Goal: Transaction & Acquisition: Purchase product/service

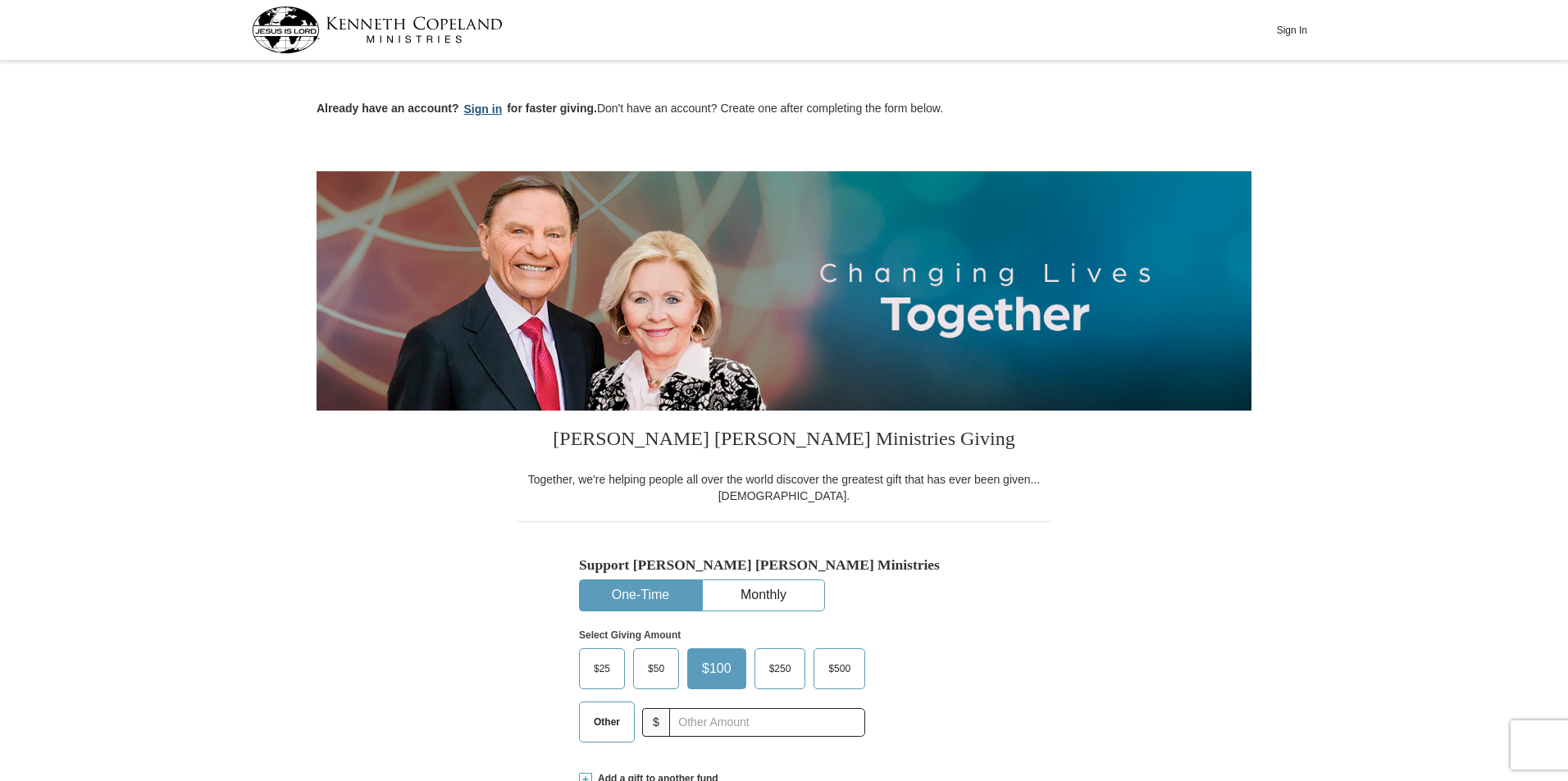
click at [491, 111] on button "Sign in" at bounding box center [483, 109] width 49 height 19
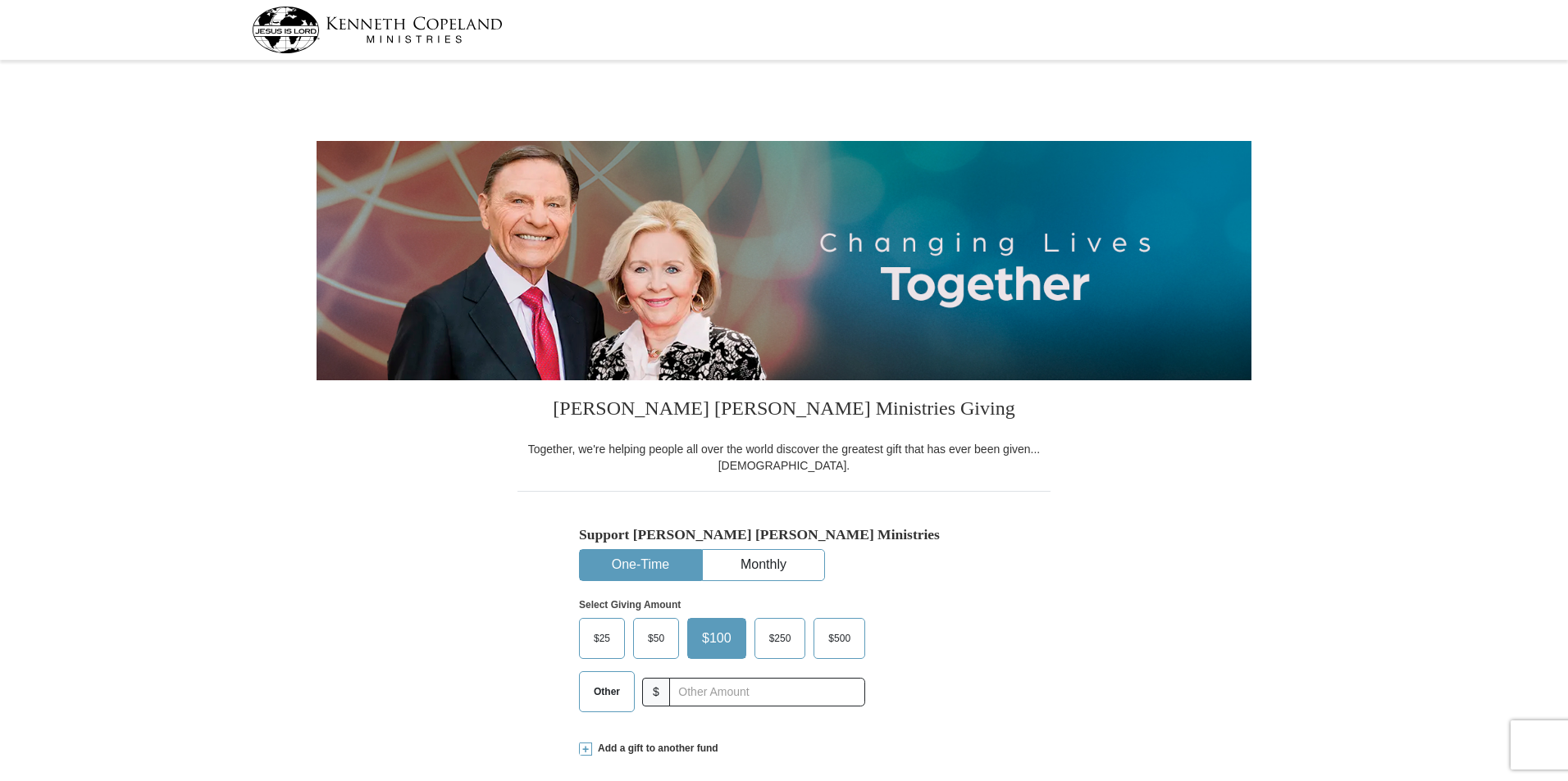
select select "[GEOGRAPHIC_DATA]"
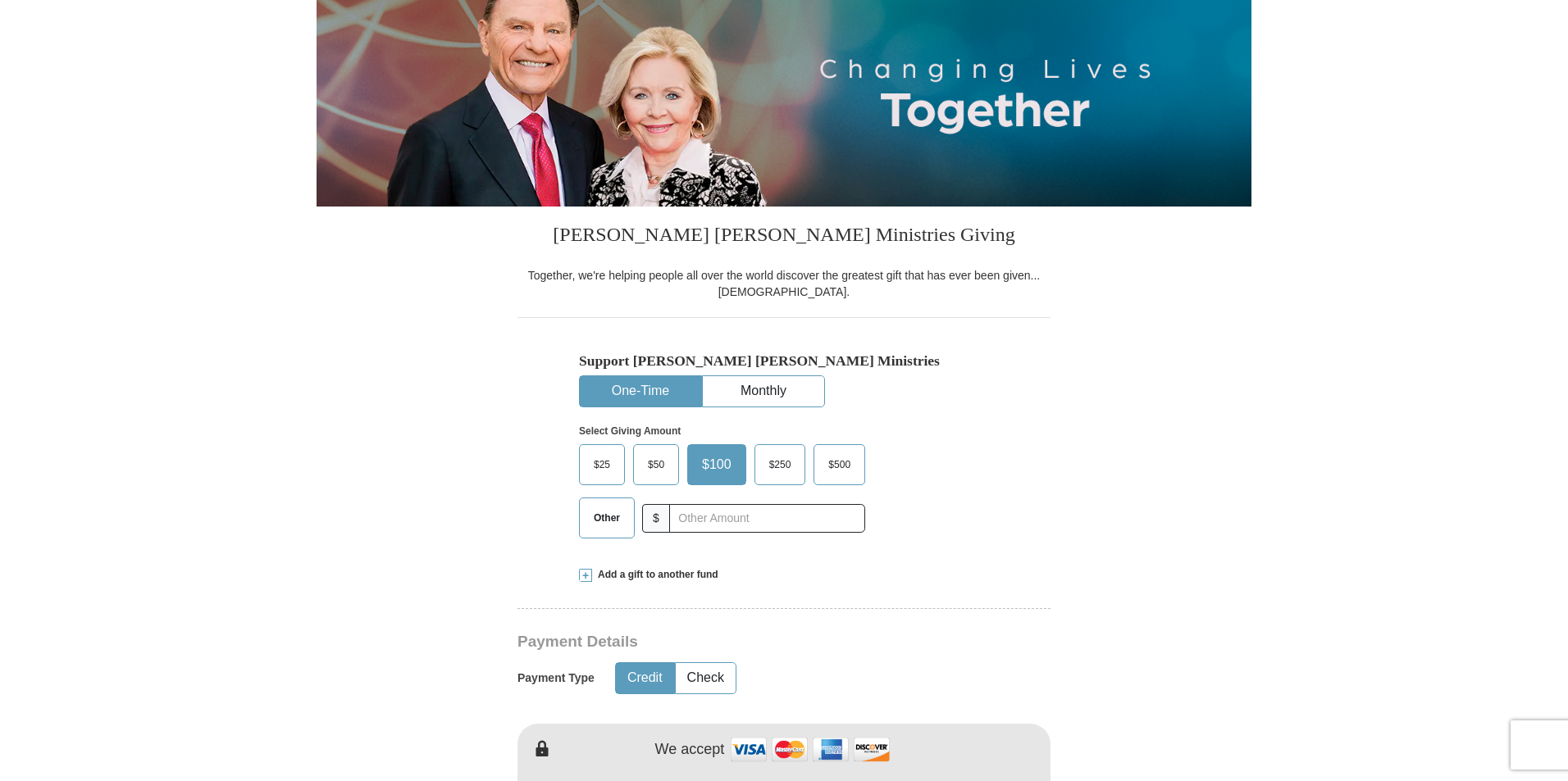
scroll to position [246, 0]
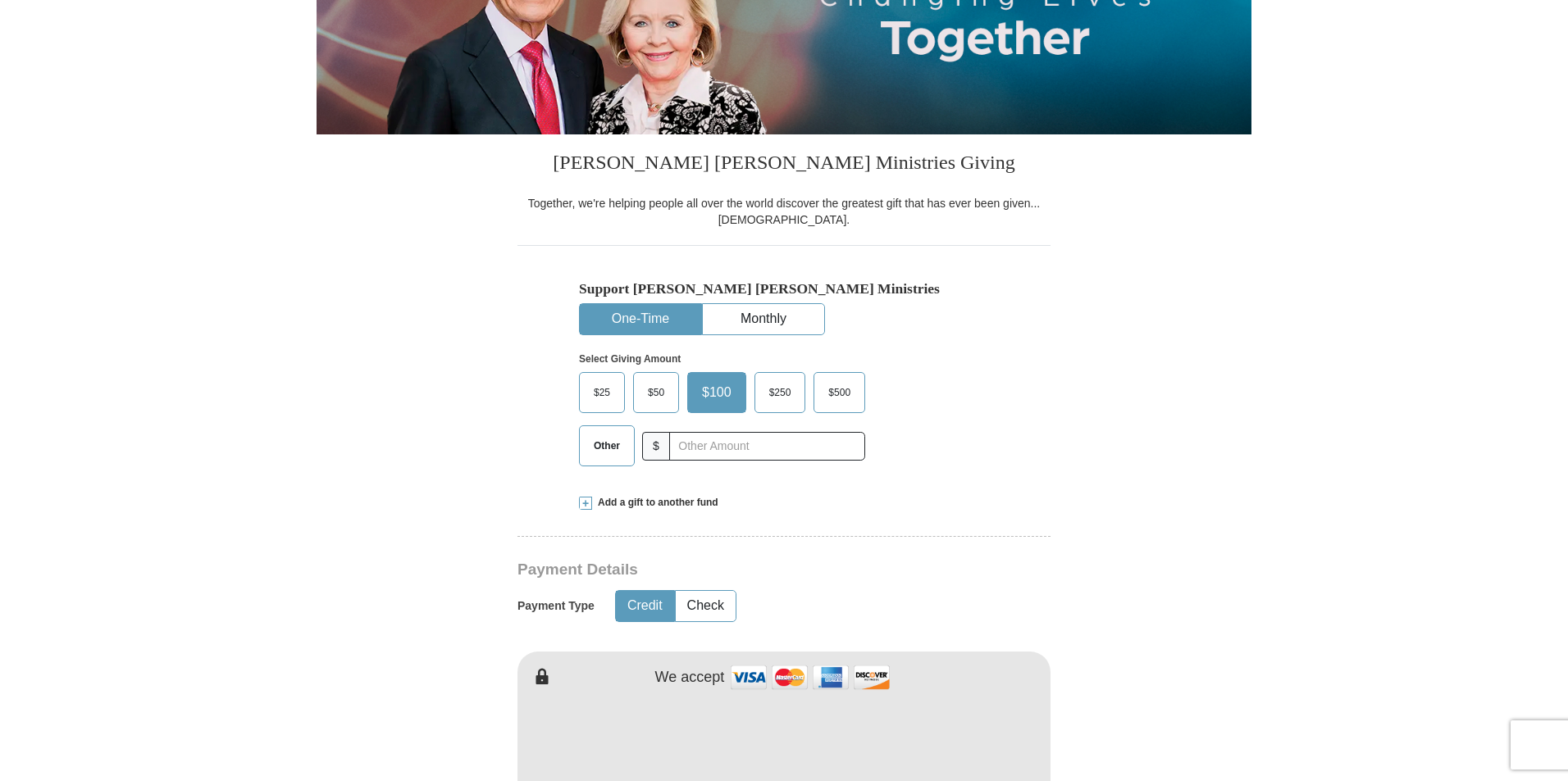
click at [616, 458] on span "Other" at bounding box center [607, 446] width 43 height 25
click at [0, 0] on input "Other" at bounding box center [0, 0] width 0 height 0
click at [695, 444] on input "text" at bounding box center [767, 446] width 182 height 28
type input "200"
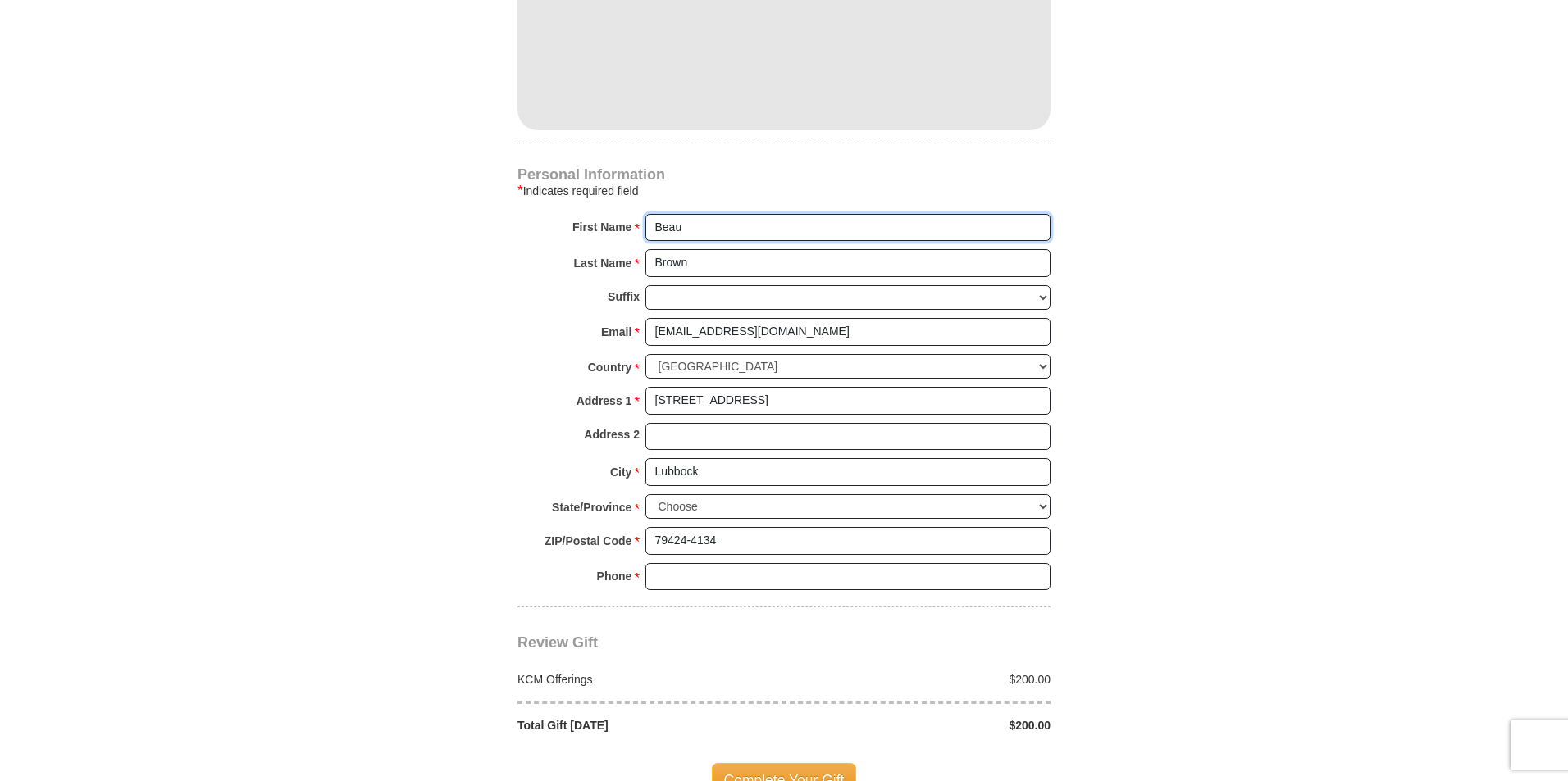
scroll to position [984, 0]
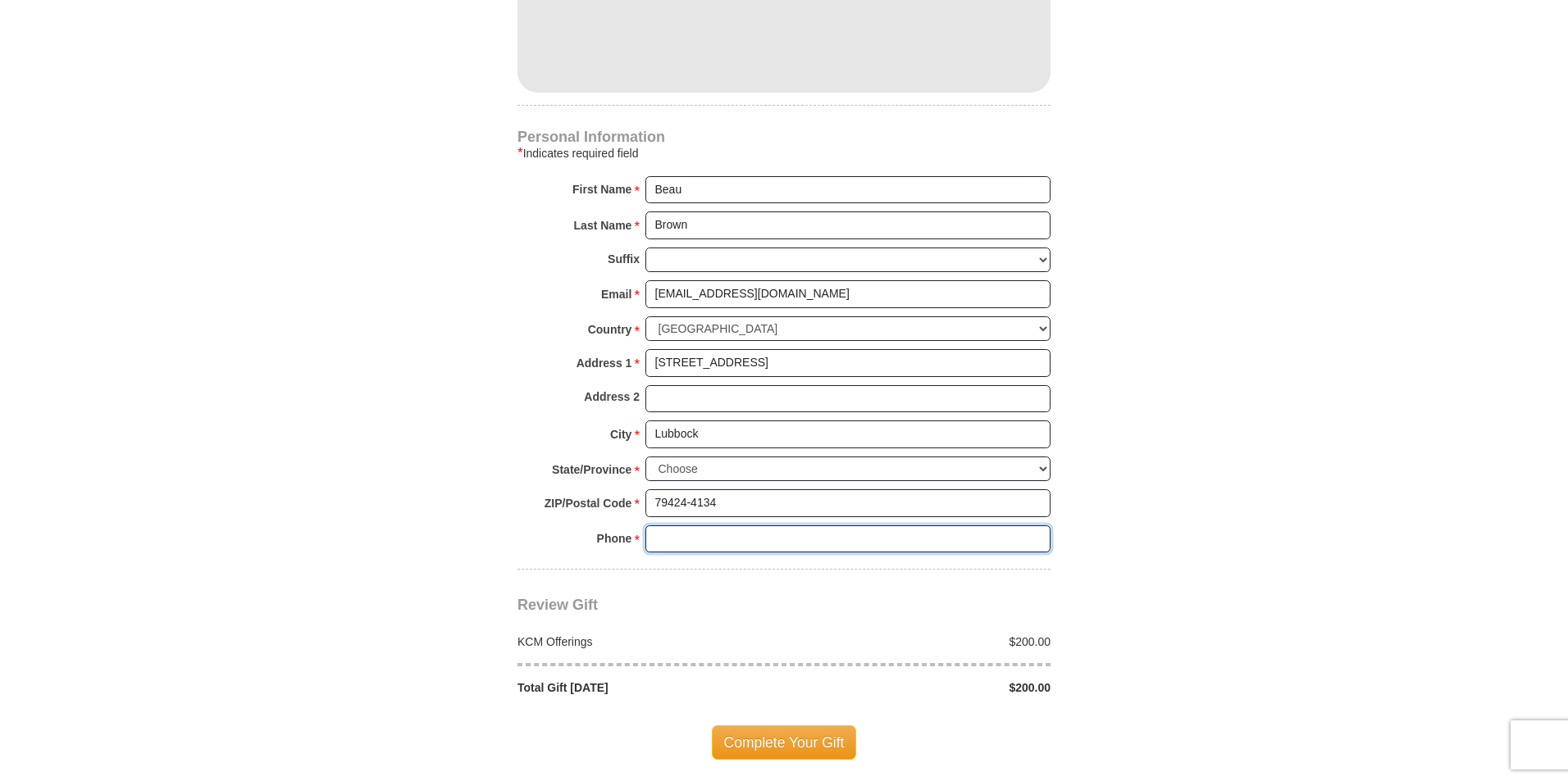
click at [721, 529] on input "Phone * *" at bounding box center [848, 539] width 405 height 28
type input "[PHONE_NUMBER]"
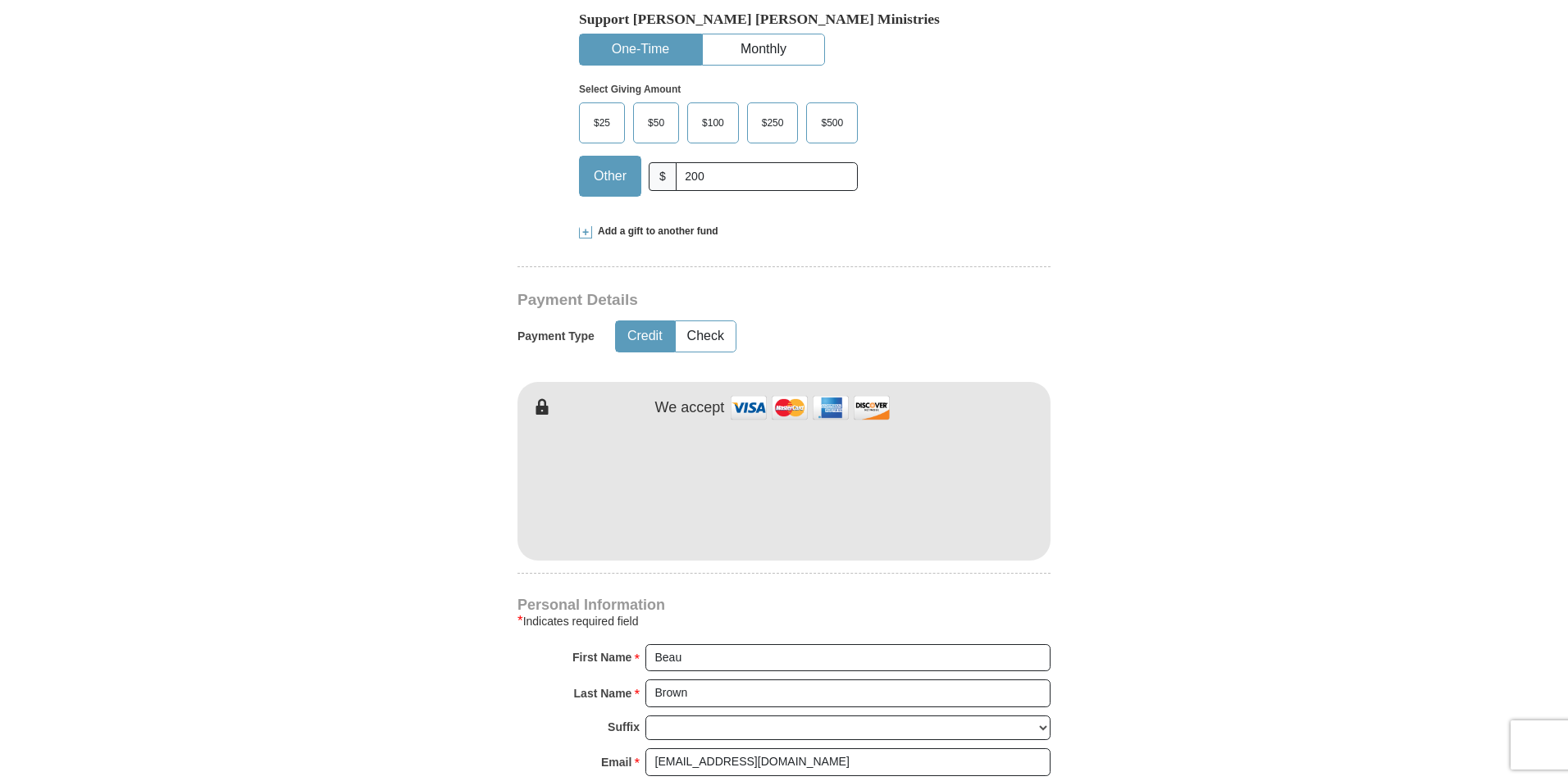
scroll to position [434, 0]
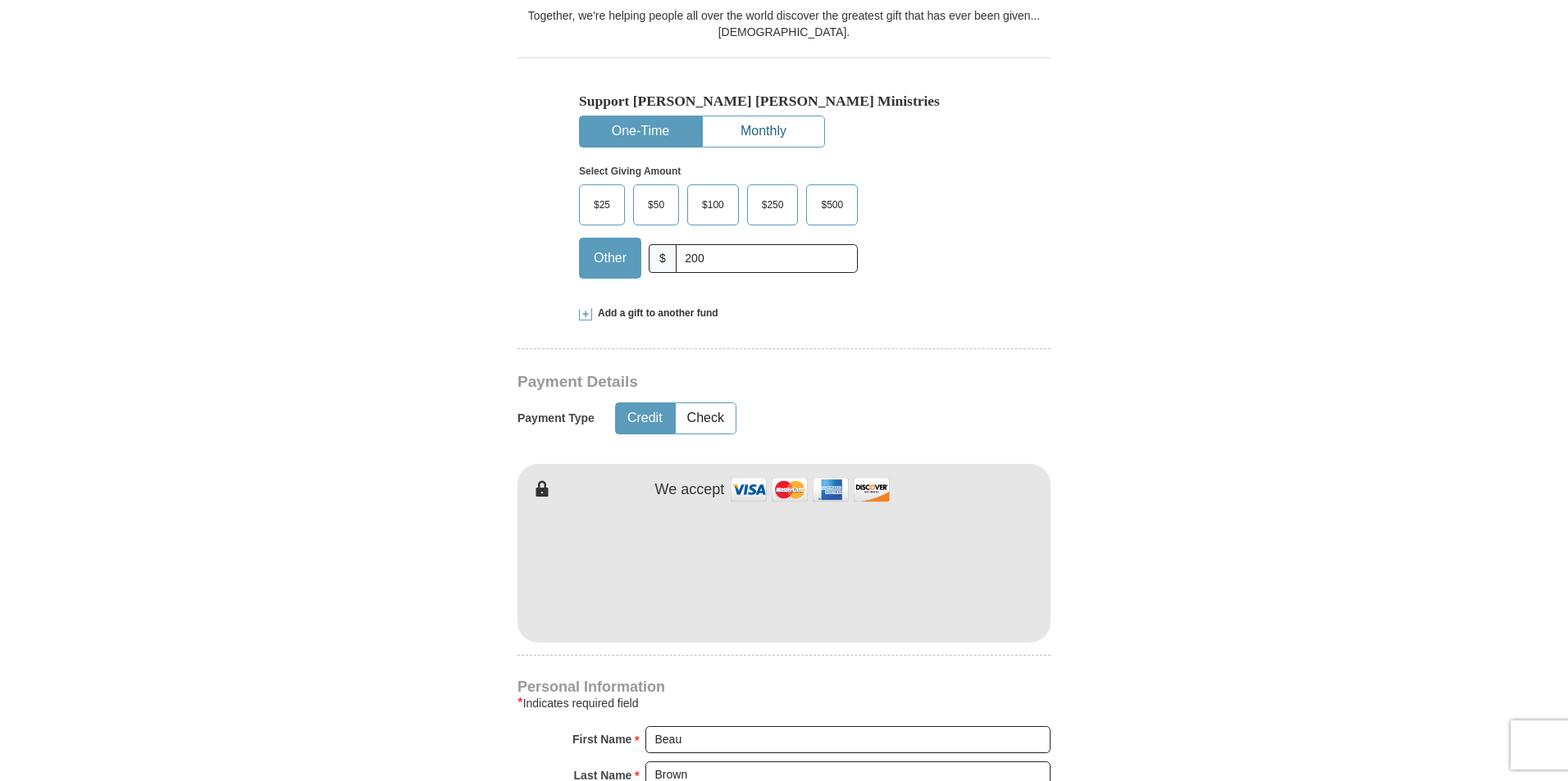
click at [774, 131] on button "Monthly" at bounding box center [764, 131] width 121 height 30
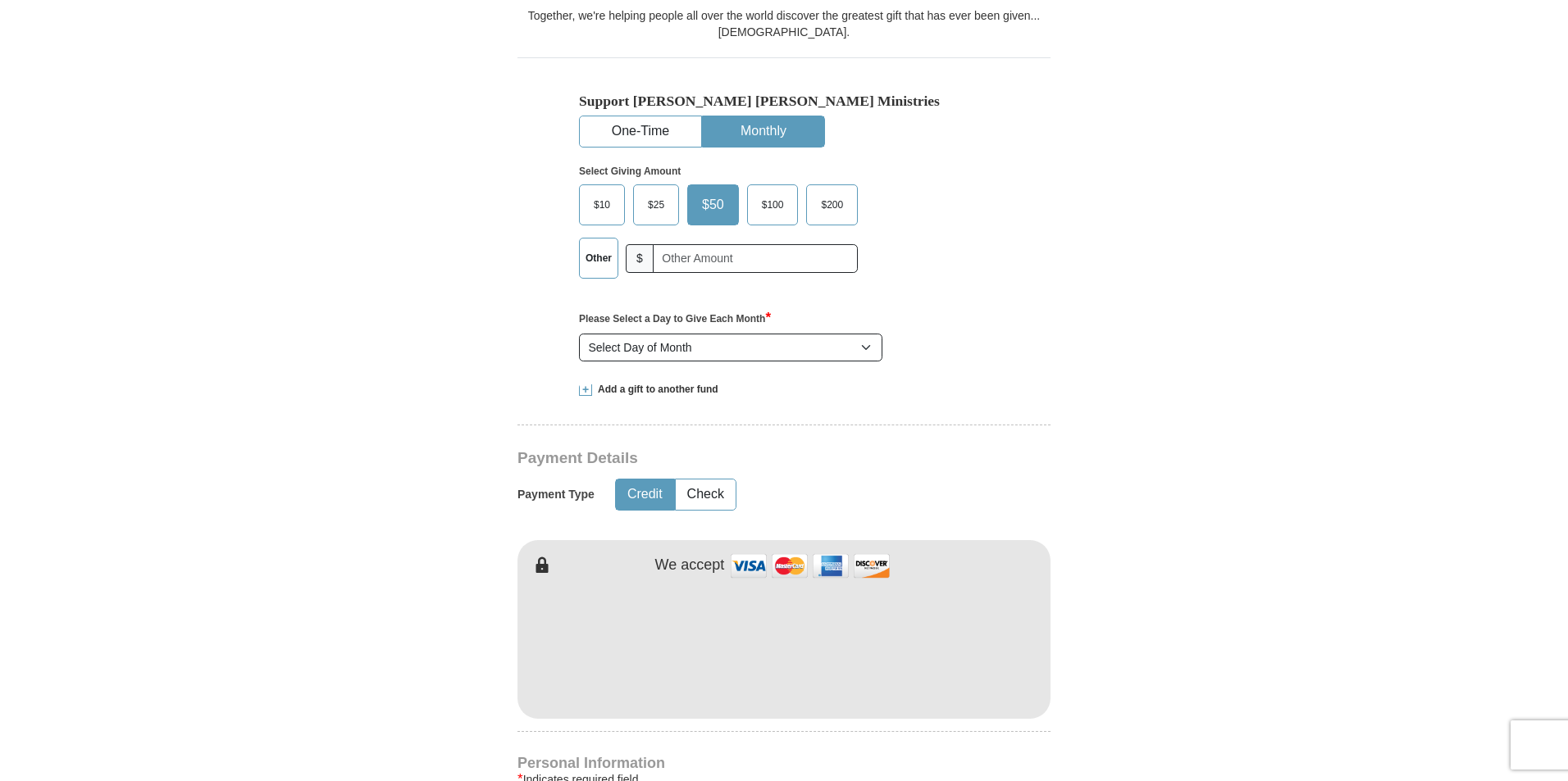
click at [602, 269] on label "Other" at bounding box center [598, 258] width 38 height 39
click at [0, 0] on input "Other" at bounding box center [0, 0] width 0 height 0
click at [678, 254] on input "text" at bounding box center [756, 258] width 193 height 28
type input "200"
click at [875, 348] on select "Select Day of Month 1 2 3 4 5 6 7 8 9 10 11 12 13 14 15 16 17 18 19 20 21 22 23…" at bounding box center [731, 347] width 304 height 28
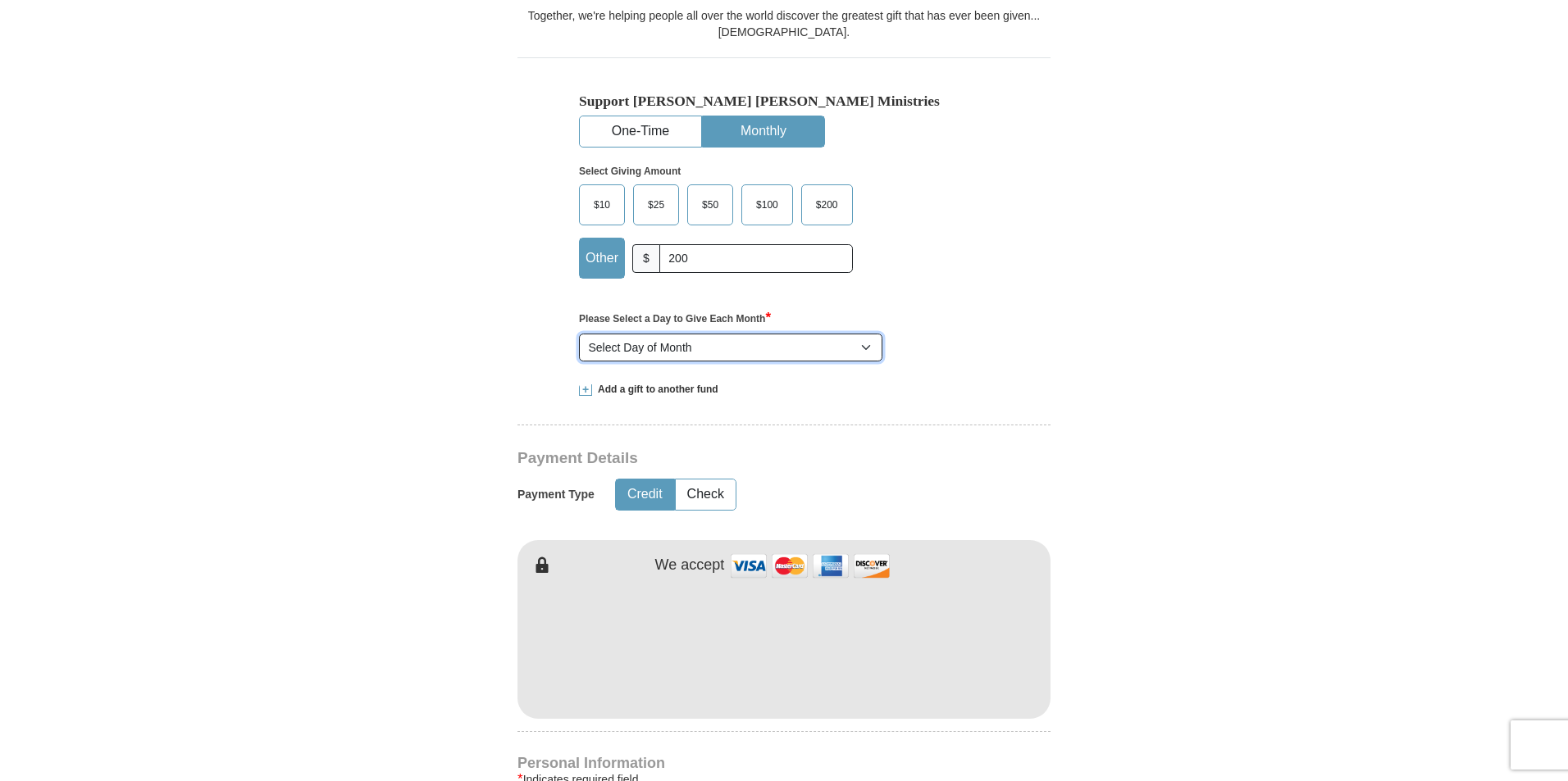
select select "25"
click at [580, 335] on select "Select Day of Month 1 2 3 4 5 6 7 8 9 10 11 12 13 14 15 16 17 18 19 20 21 22 23…" at bounding box center [731, 347] width 304 height 28
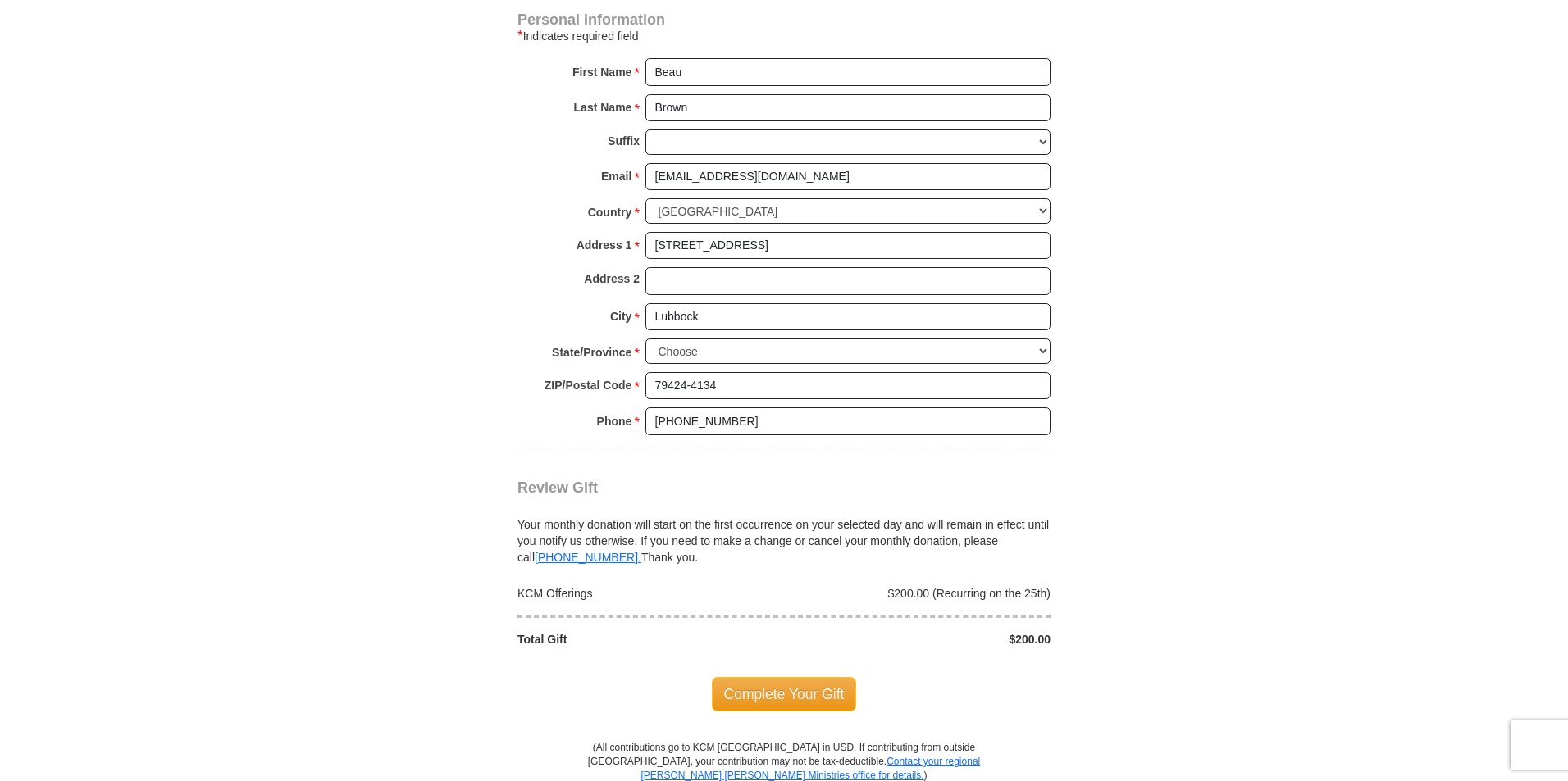
scroll to position [1336, 0]
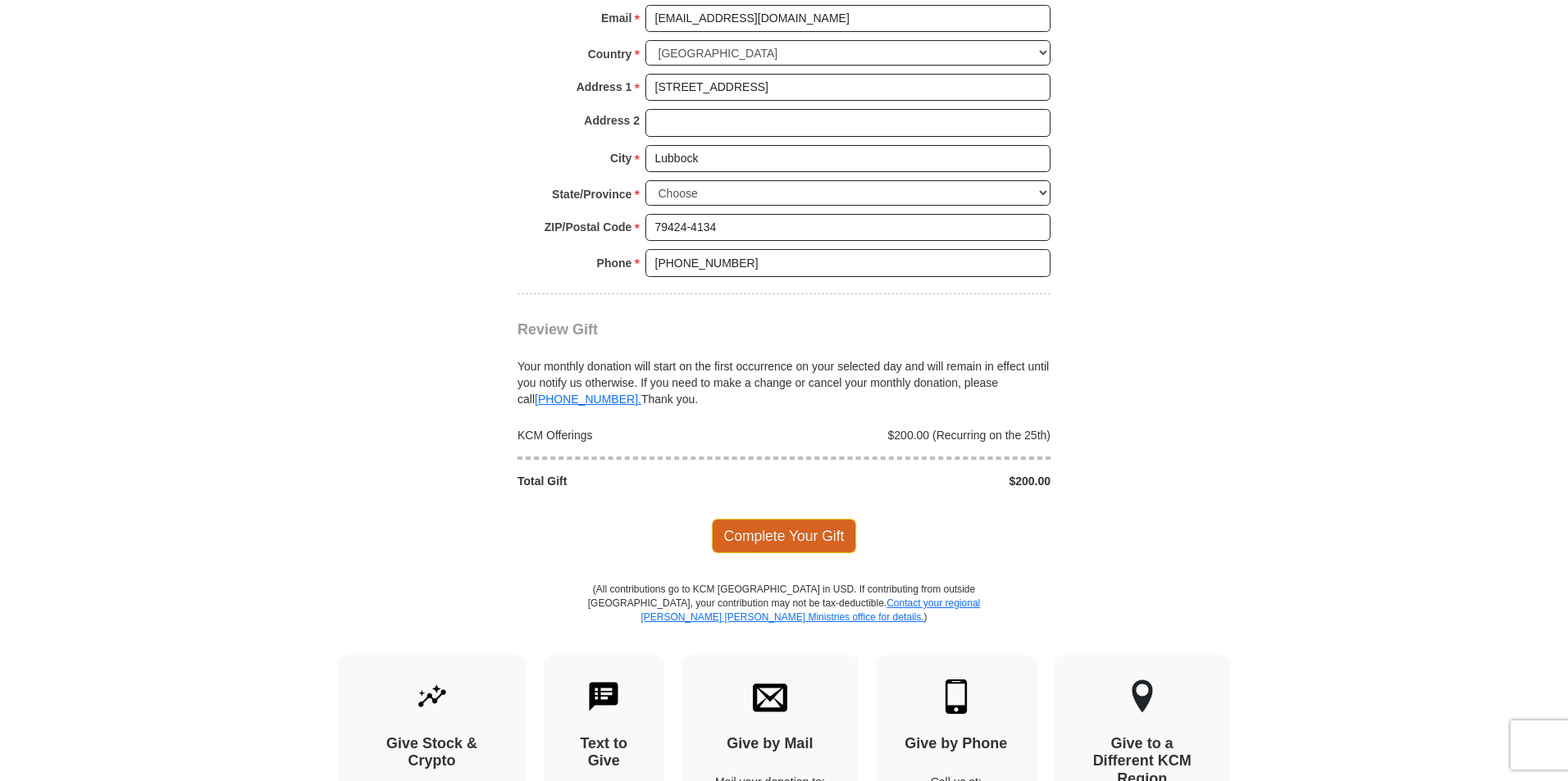
click at [810, 531] on span "Complete Your Gift" at bounding box center [784, 536] width 145 height 35
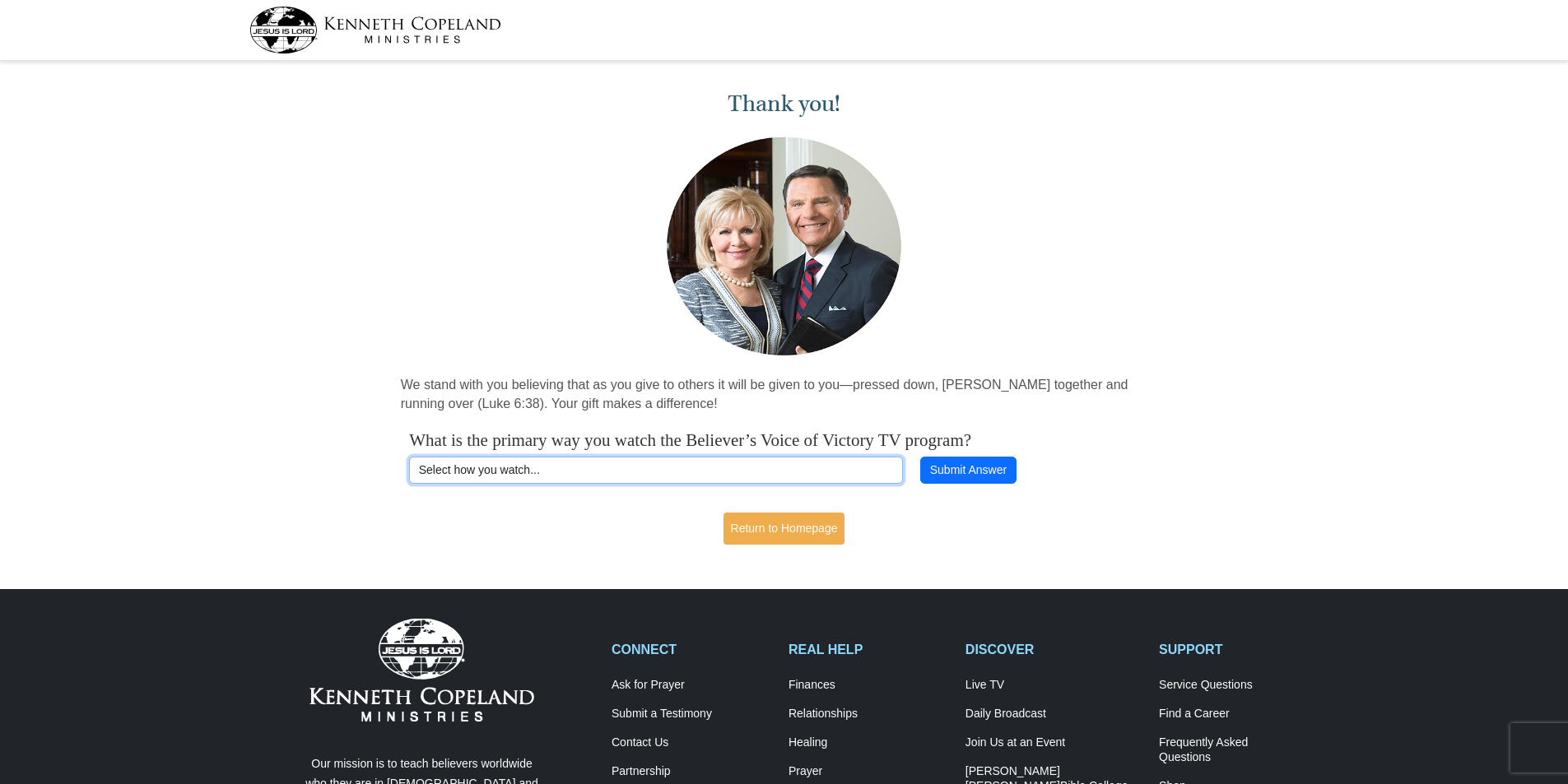
click at [816, 464] on select "Select how you watch... Daystar Morning Daystar Evening KCM.org GoVictory.com V…" at bounding box center [656, 470] width 494 height 28
select select "VICTORYCOM"
click at [409, 456] on select "Select how you watch... Daystar Morning Daystar Evening KCM.org GoVictory.com V…" at bounding box center [656, 470] width 494 height 28
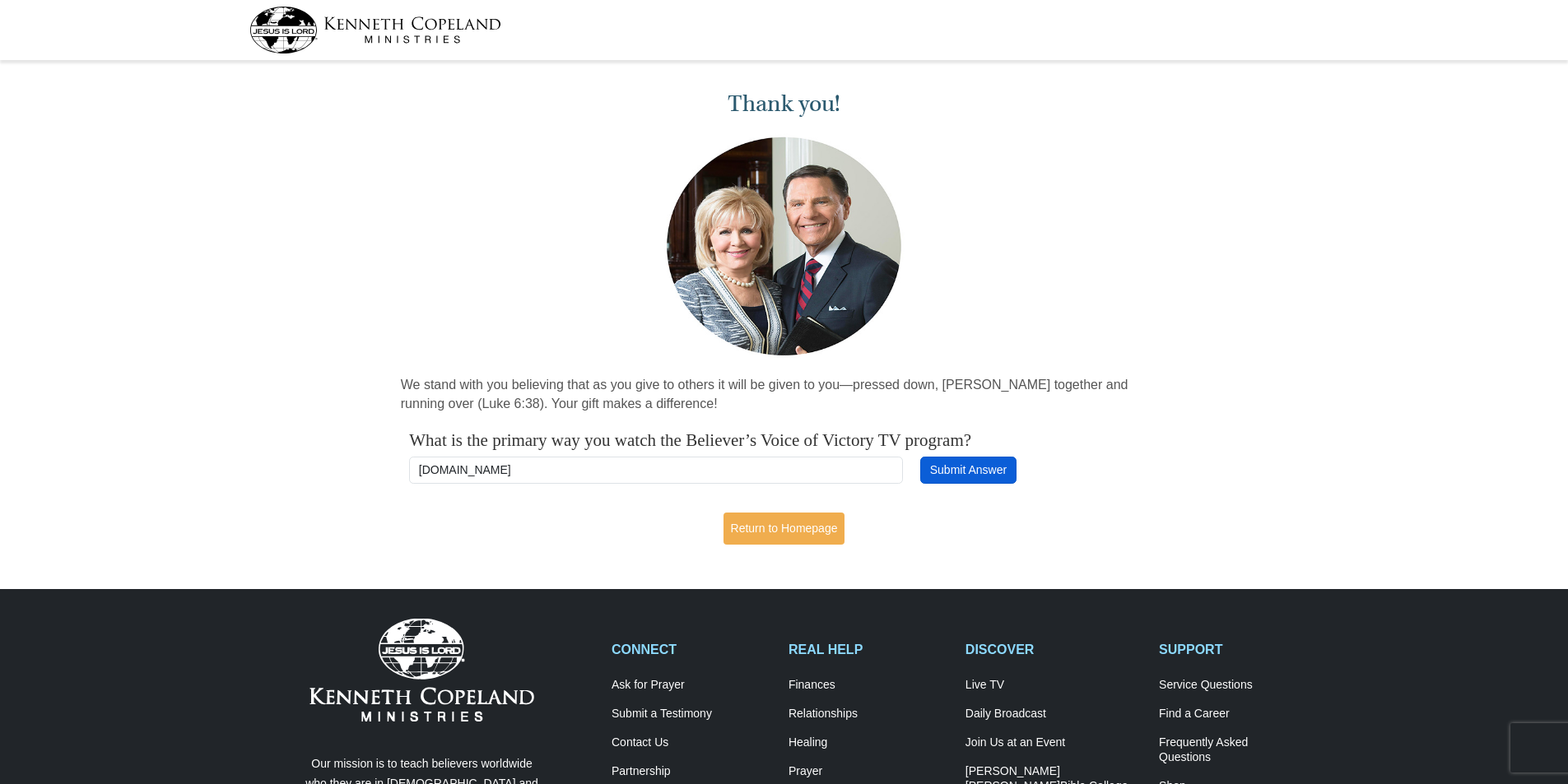
click at [939, 471] on button "Submit Answer" at bounding box center [968, 470] width 96 height 28
